Goal: Obtain resource: Download file/media

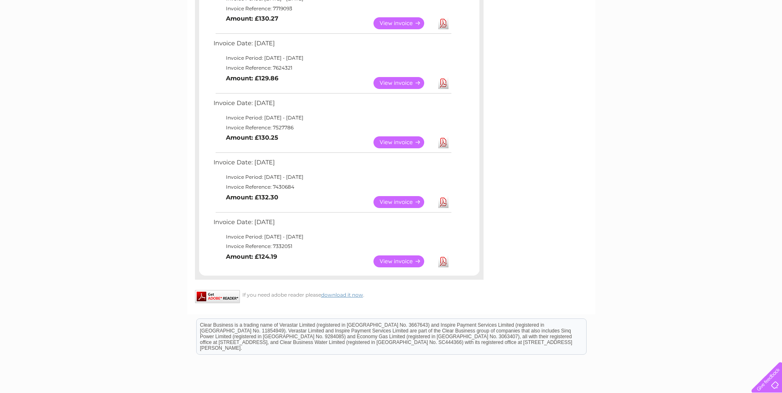
scroll to position [400, 0]
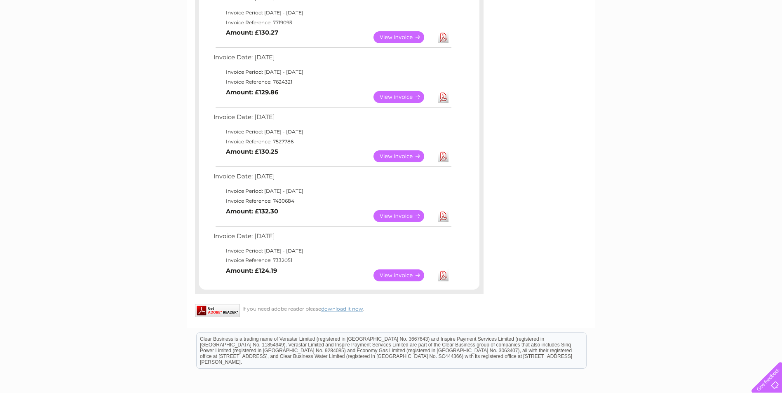
click at [443, 156] on link "Download" at bounding box center [443, 156] width 10 height 12
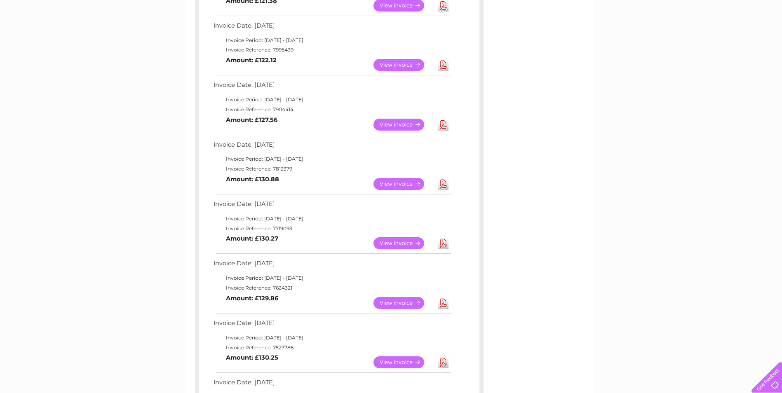
scroll to position [0, 0]
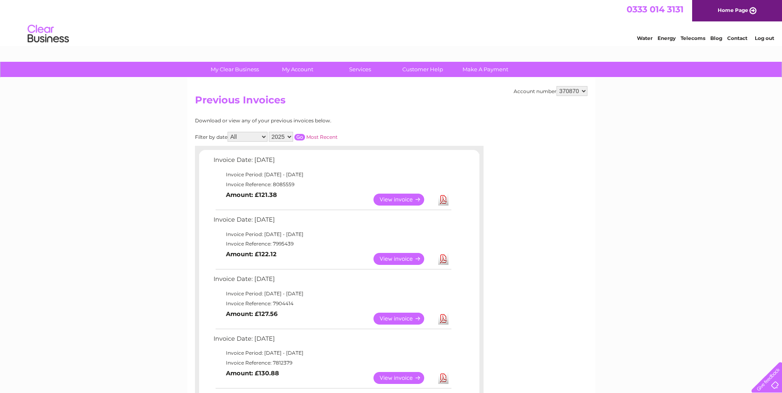
click at [584, 92] on select "370870 505868 921540 932002" at bounding box center [571, 91] width 31 height 10
select select "505868"
click at [556, 86] on select "370870 505868 921540 932002" at bounding box center [571, 91] width 31 height 10
click at [403, 106] on h2 "Previous Invoices" at bounding box center [391, 102] width 392 height 16
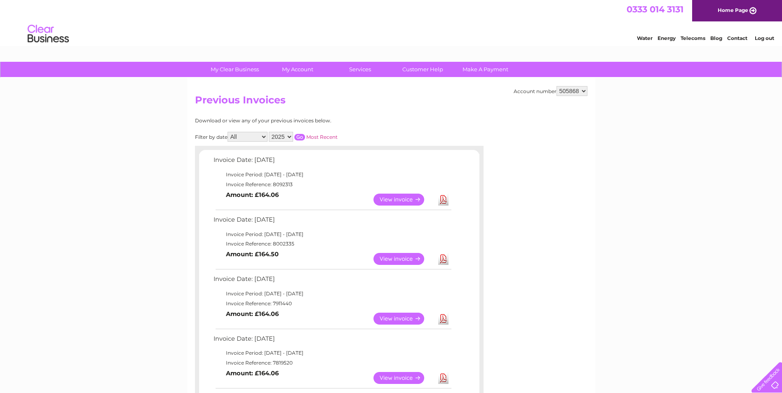
click at [444, 199] on link "Download" at bounding box center [443, 200] width 10 height 12
